Goal: Task Accomplishment & Management: Manage account settings

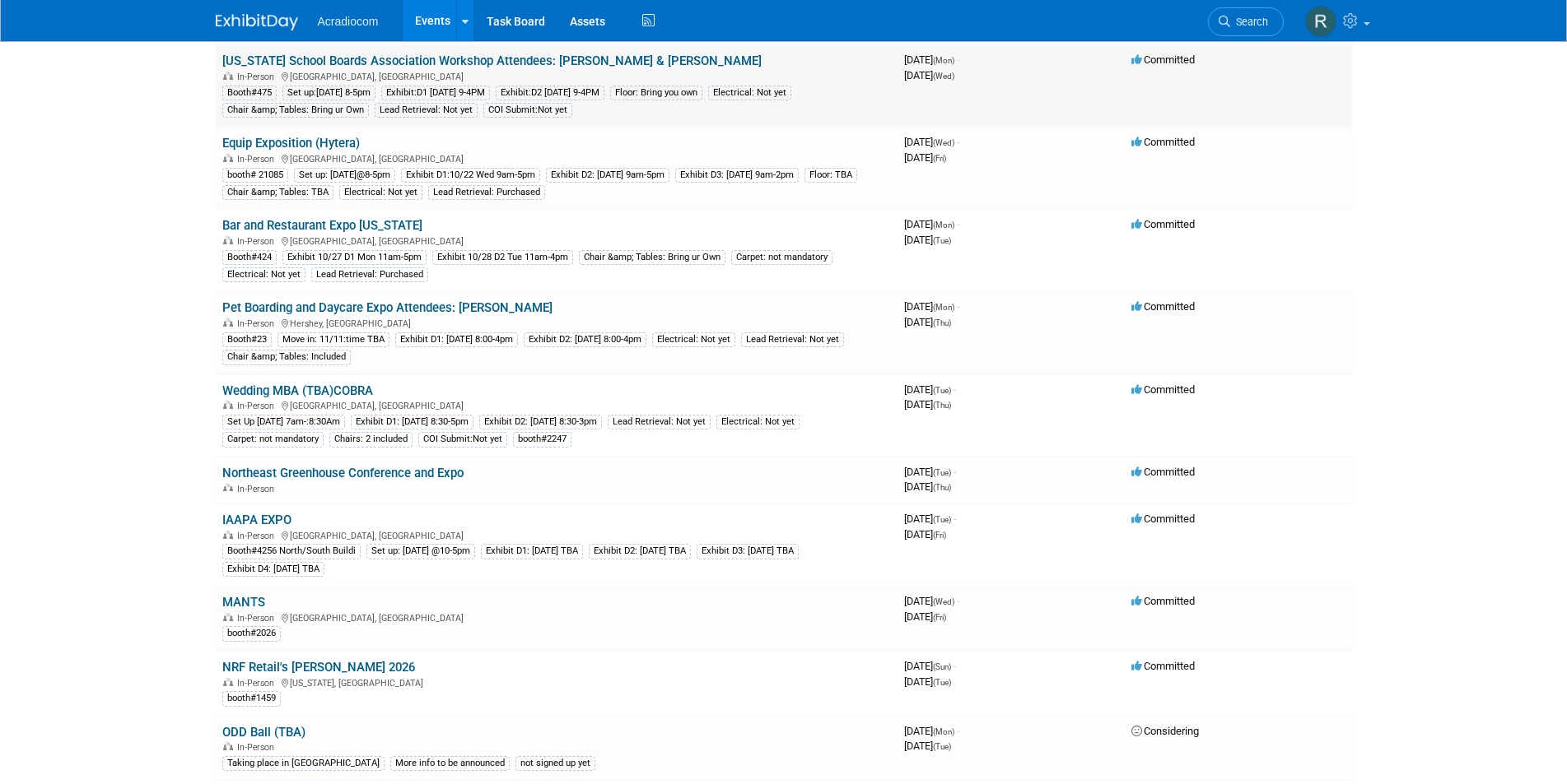
scroll to position [494, 0]
click at [289, 673] on link "NRF Retail's [PERSON_NAME] 2026" at bounding box center [319, 666] width 193 height 15
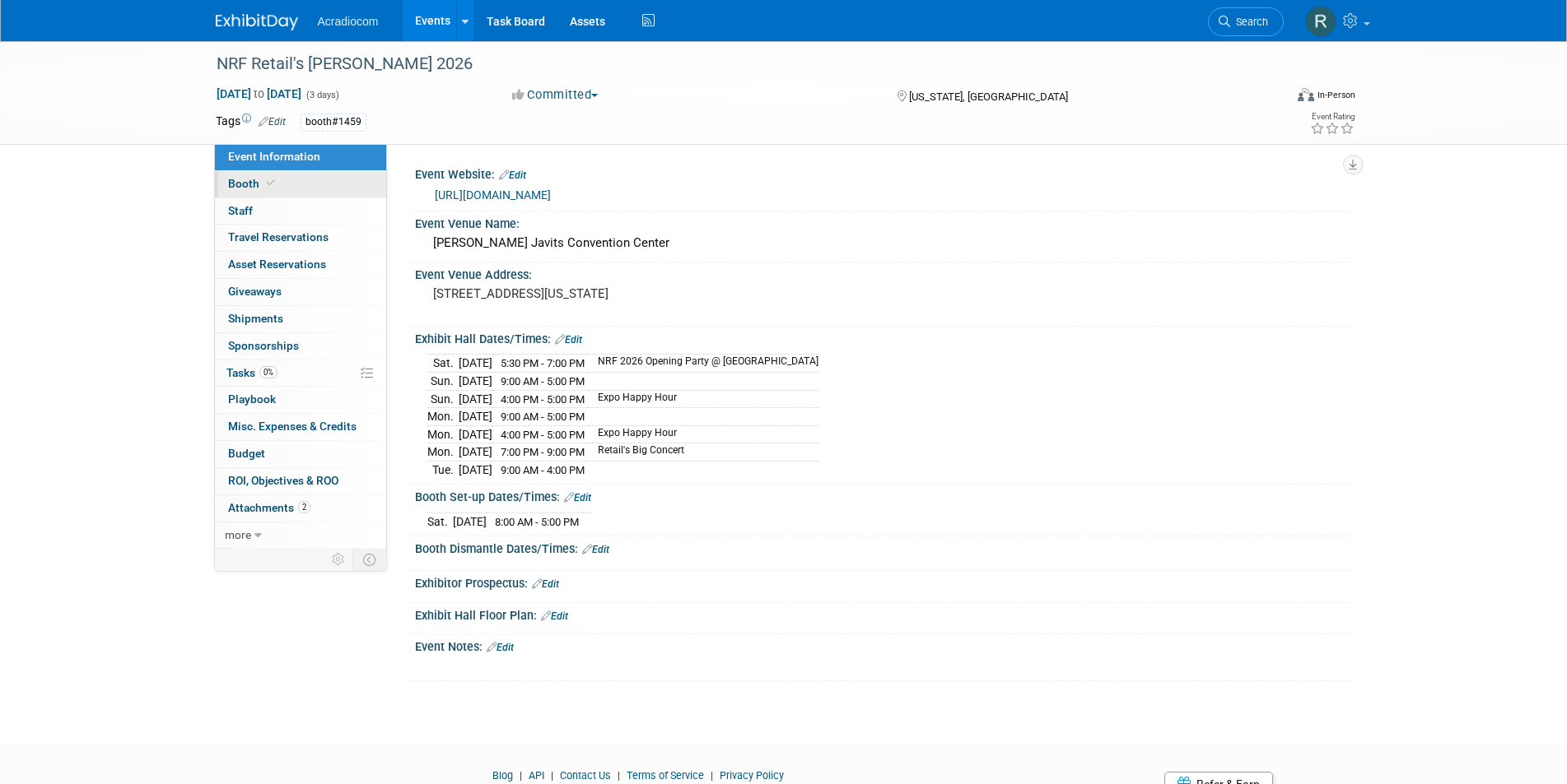
click at [283, 179] on link "Booth" at bounding box center [300, 184] width 171 height 27
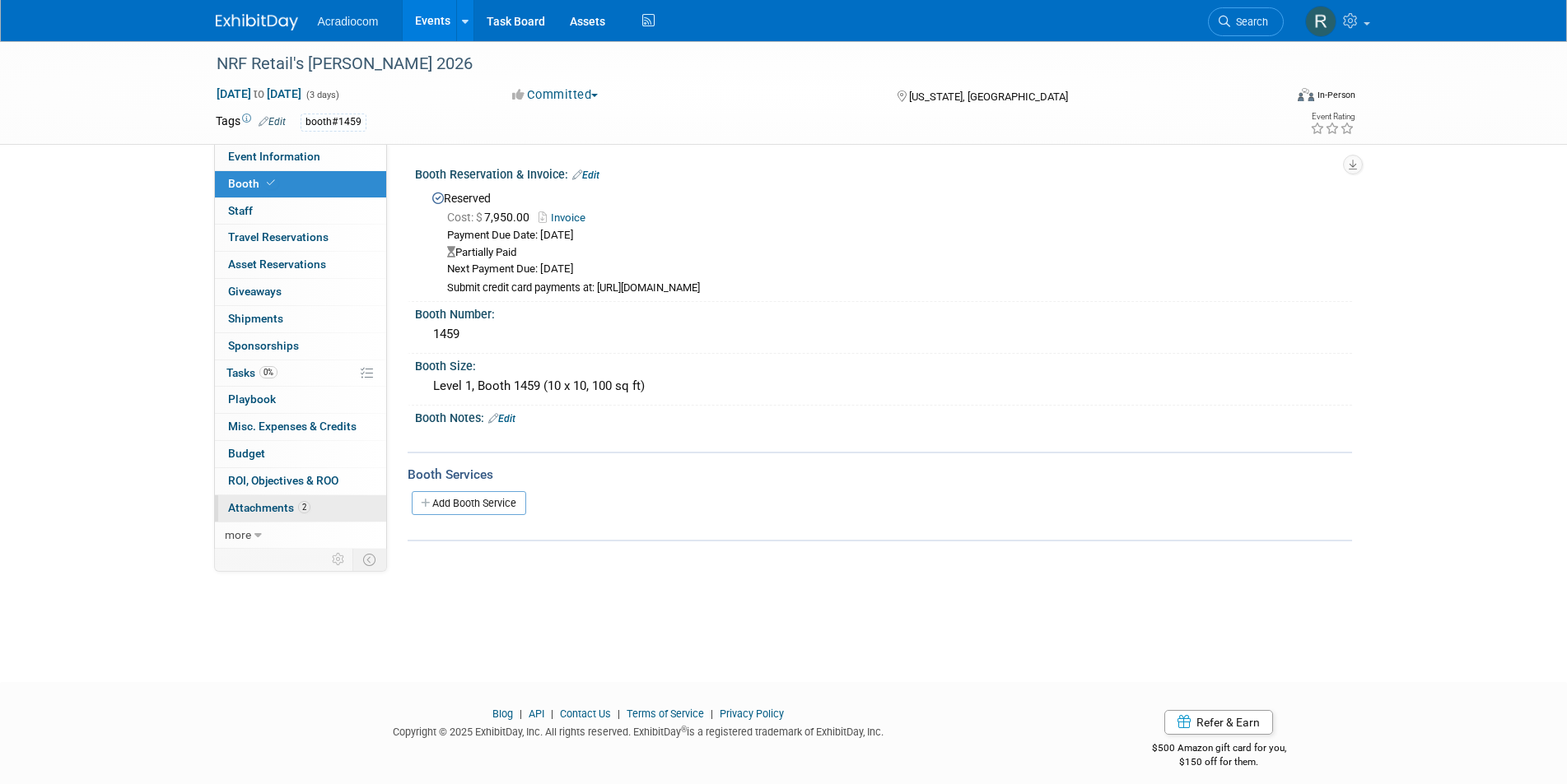
click at [283, 508] on span "Attachments 2" at bounding box center [270, 507] width 83 height 13
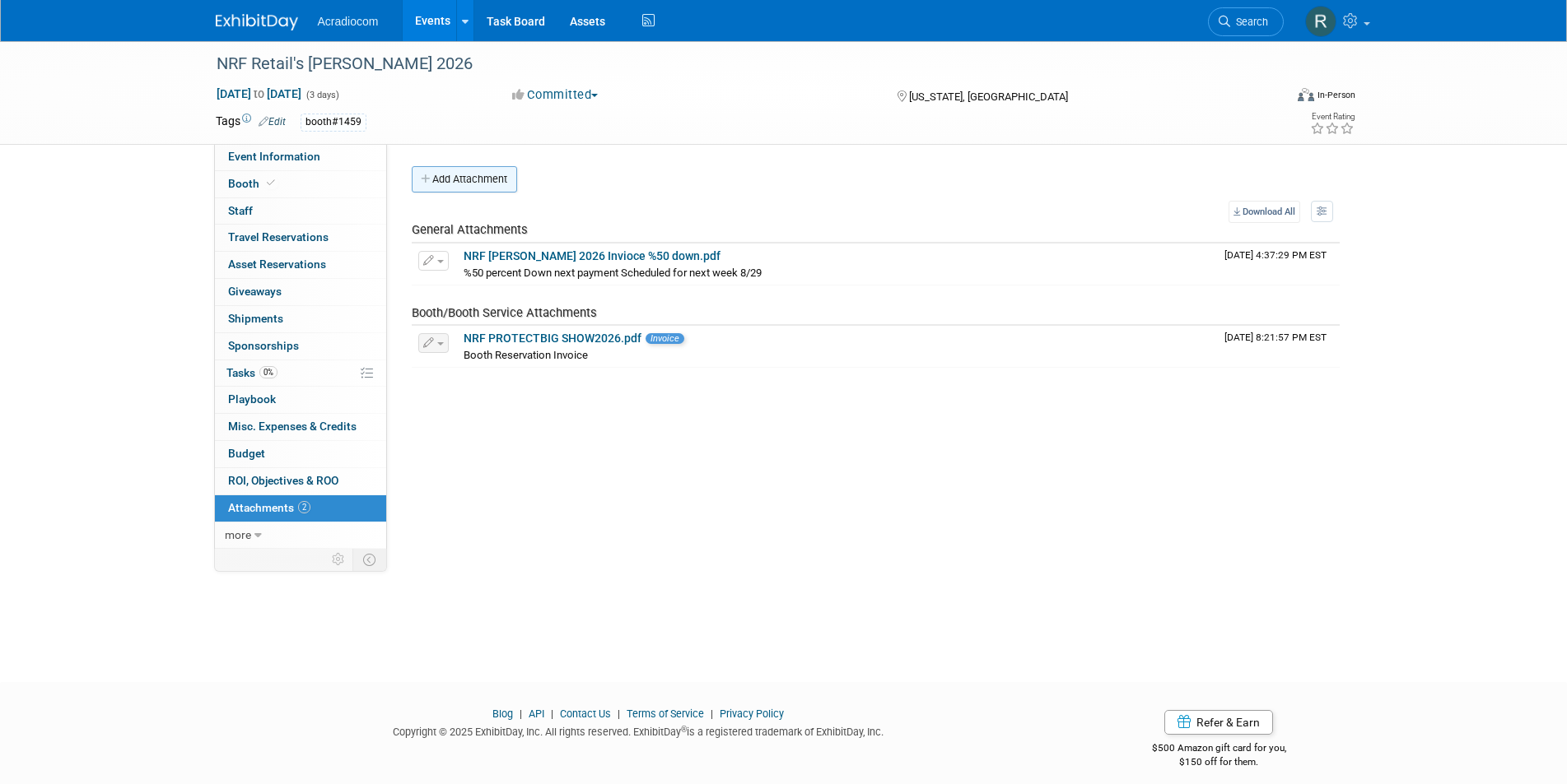
click at [448, 177] on button "Add Attachment" at bounding box center [464, 179] width 105 height 27
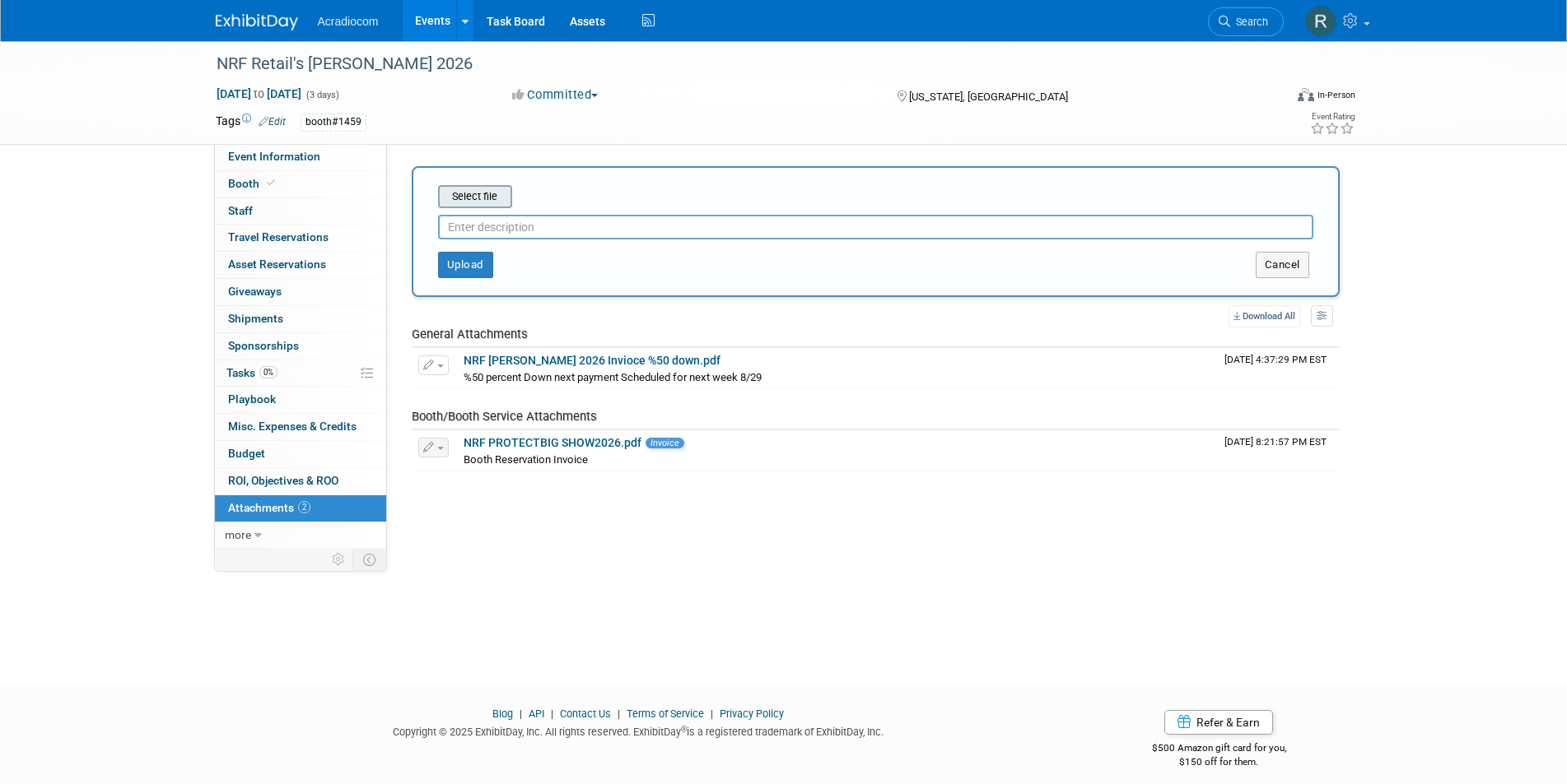
click at [474, 197] on input "file" at bounding box center [412, 197] width 196 height 20
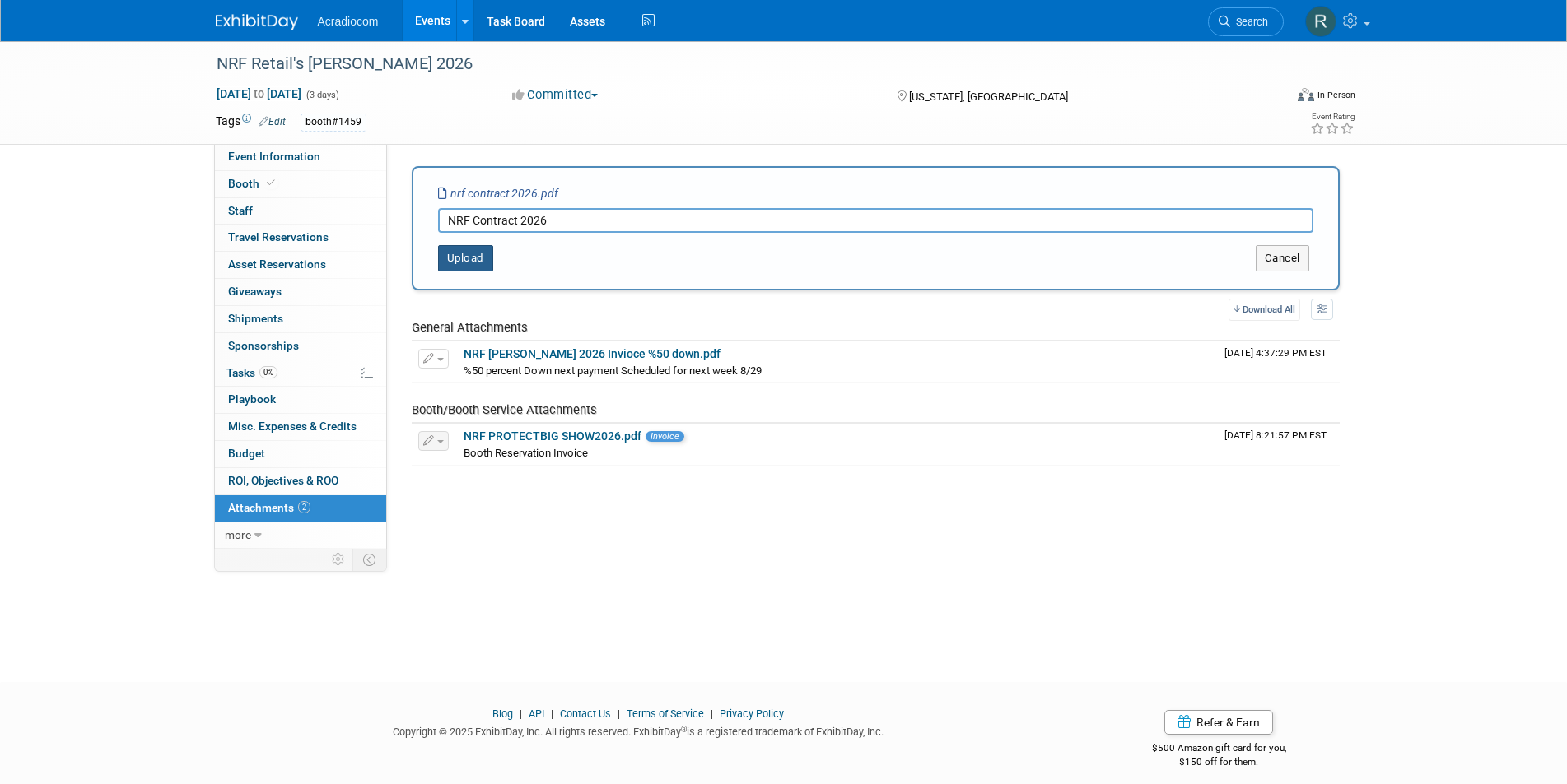
type input "NRF Contract 2026"
click at [461, 262] on button "Upload" at bounding box center [466, 258] width 55 height 27
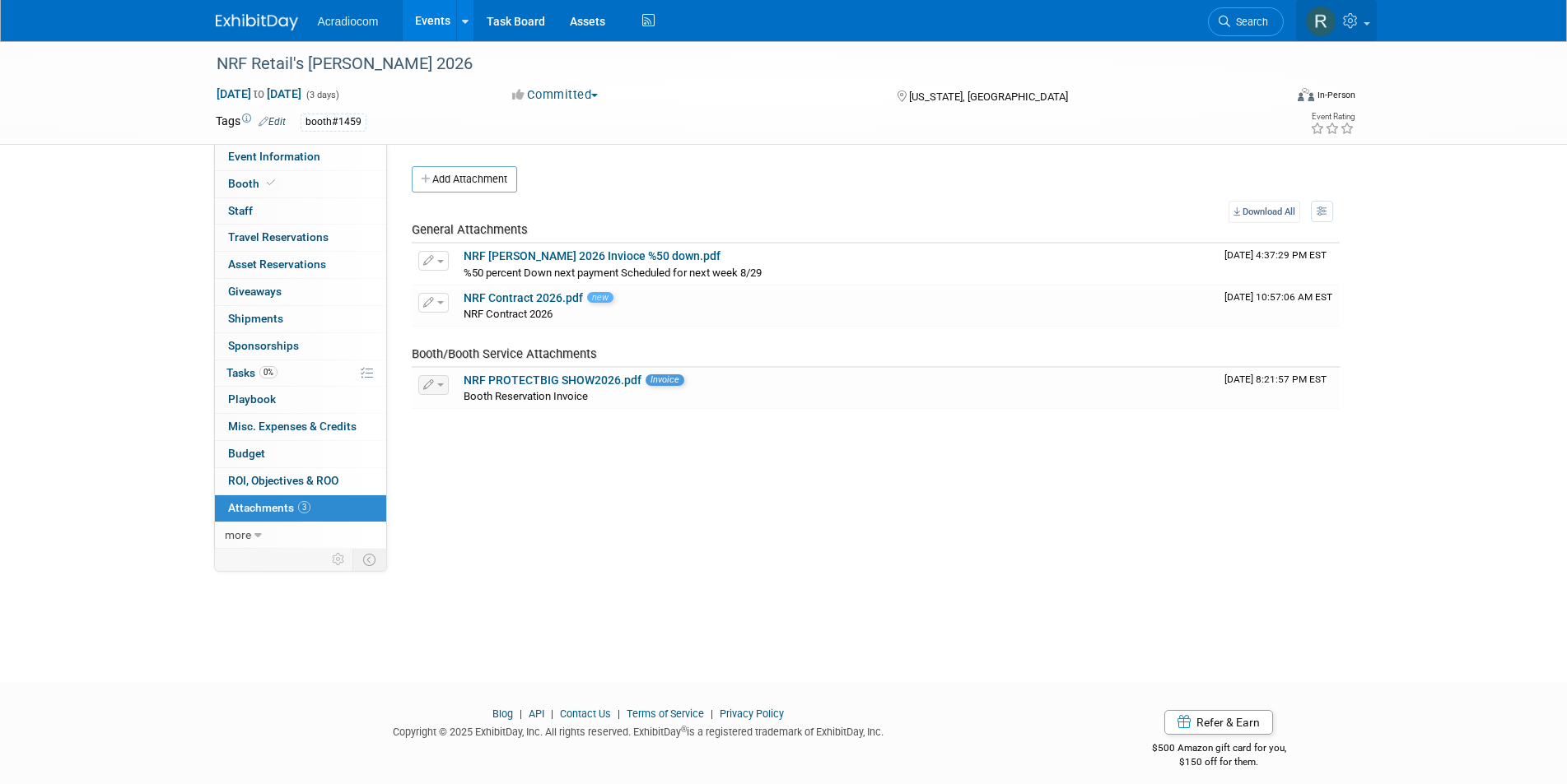
click at [1313, 22] on img at bounding box center [1321, 22] width 31 height 31
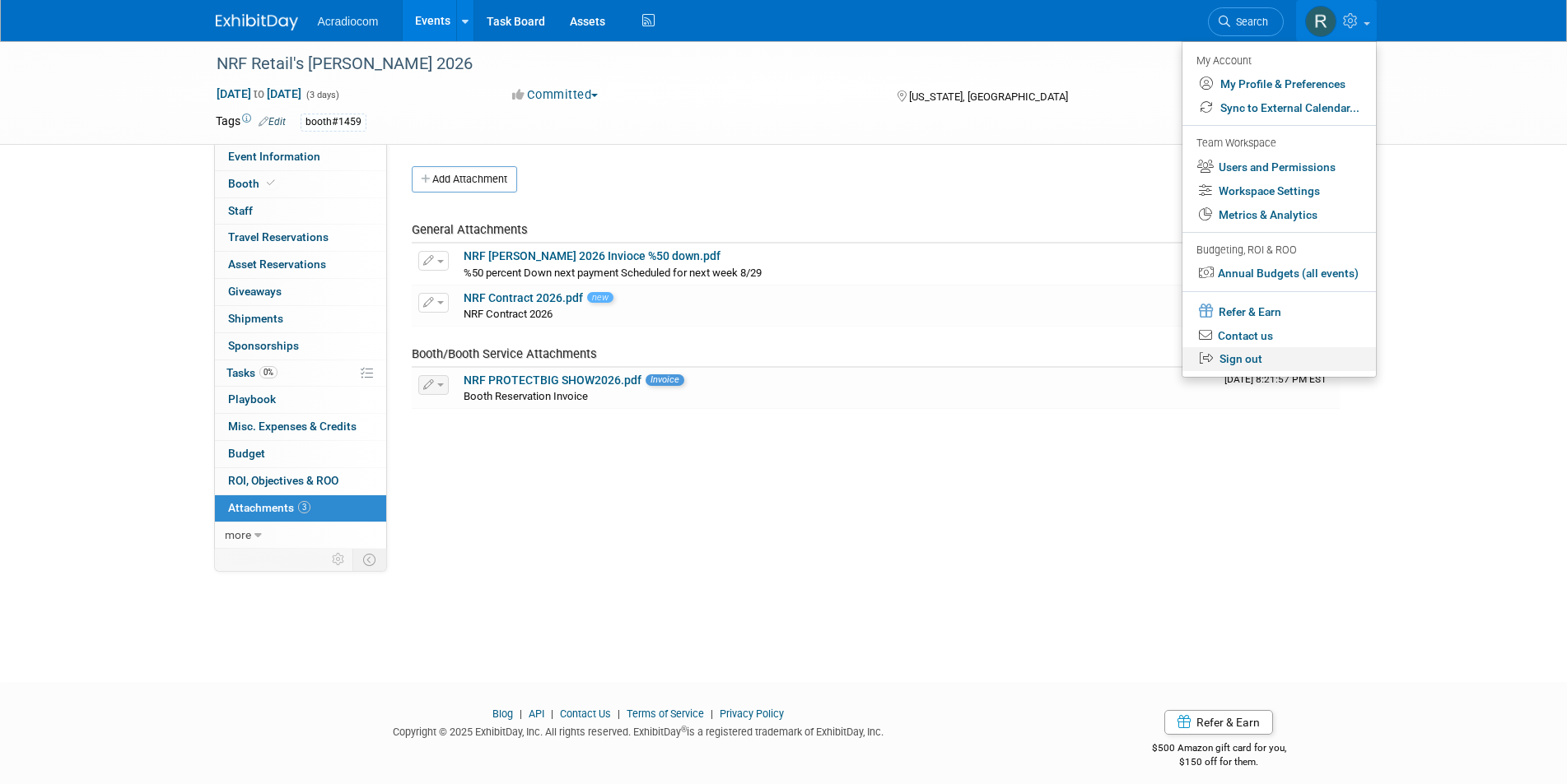
click at [1239, 350] on link "Sign out" at bounding box center [1279, 359] width 194 height 24
